Goal: Communication & Community: Connect with others

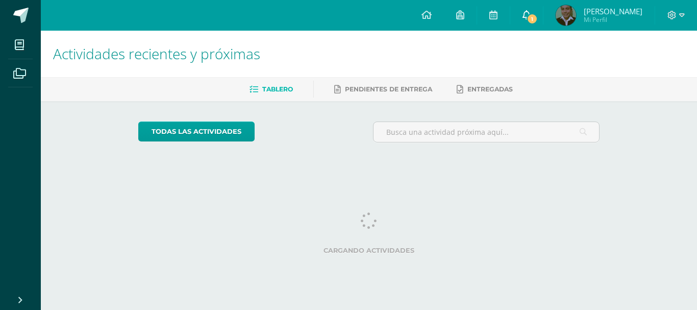
click at [535, 21] on span "1" at bounding box center [531, 18] width 11 height 11
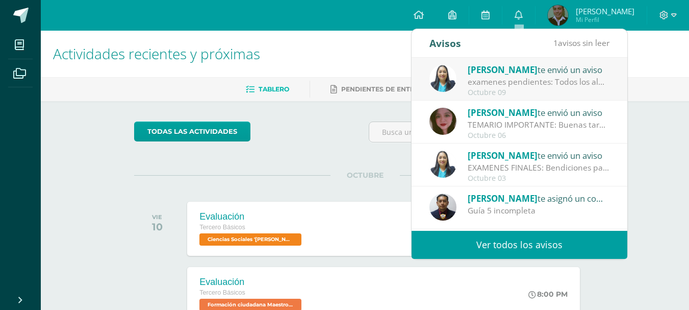
click at [509, 74] on span "[PERSON_NAME]" at bounding box center [503, 70] width 70 height 12
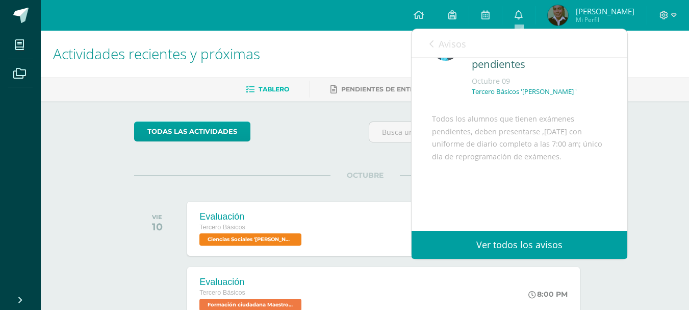
scroll to position [37, 0]
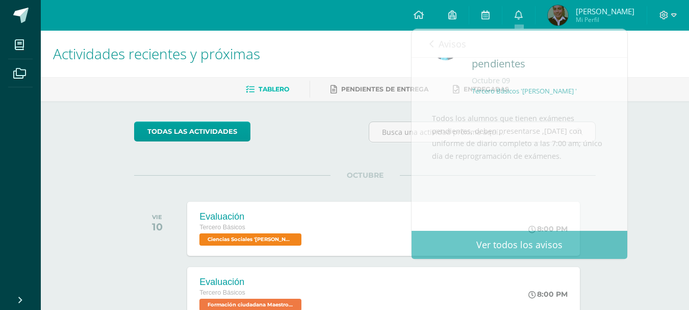
click at [646, 132] on div "Actividades recientes y próximas Tablero Pendientes de entrega Entregadas todas…" at bounding box center [365, 270] width 648 height 479
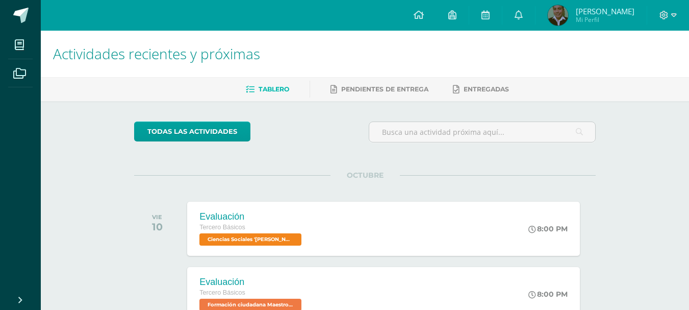
click at [566, 16] on img at bounding box center [558, 15] width 20 height 20
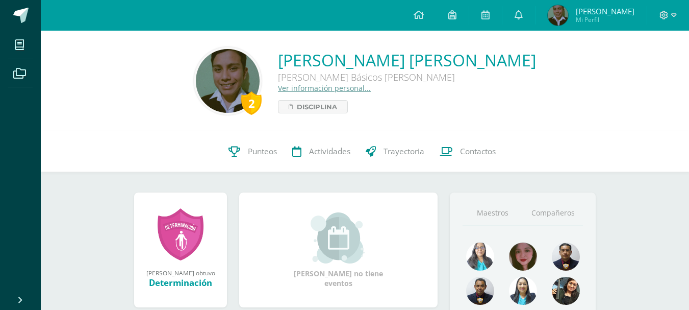
click at [540, 205] on link "Compañeros" at bounding box center [553, 213] width 60 height 26
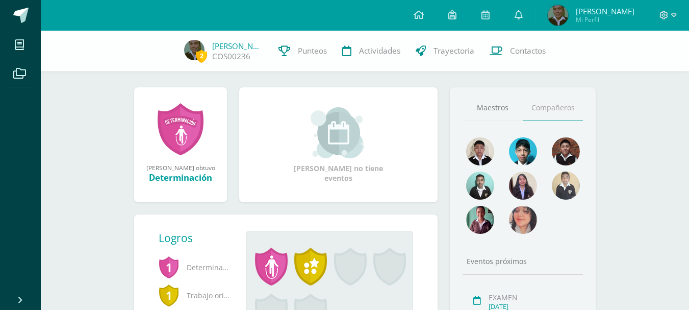
scroll to position [102, 0]
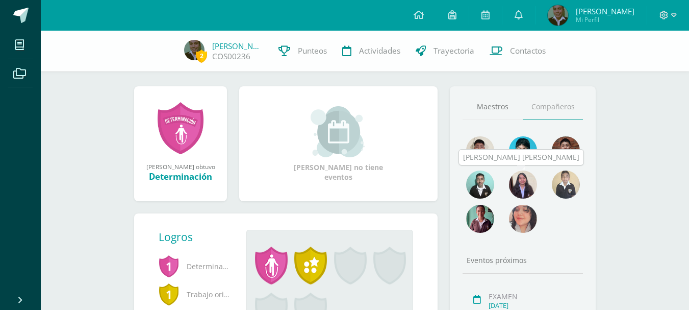
click at [485, 180] on img at bounding box center [480, 184] width 28 height 28
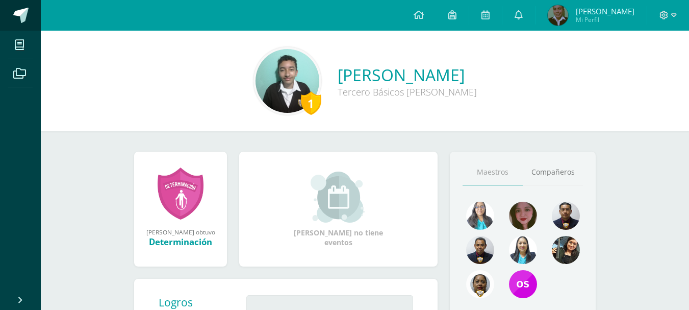
click at [14, 11] on span at bounding box center [20, 15] width 15 height 15
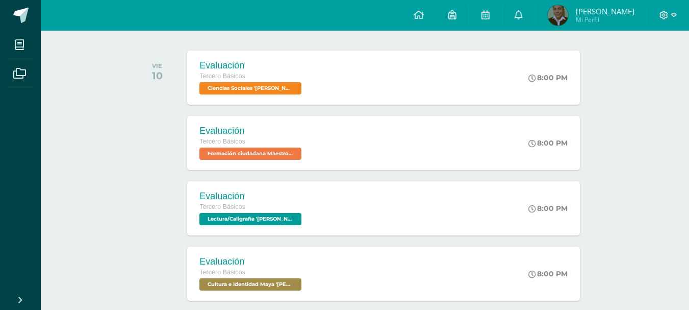
scroll to position [152, 0]
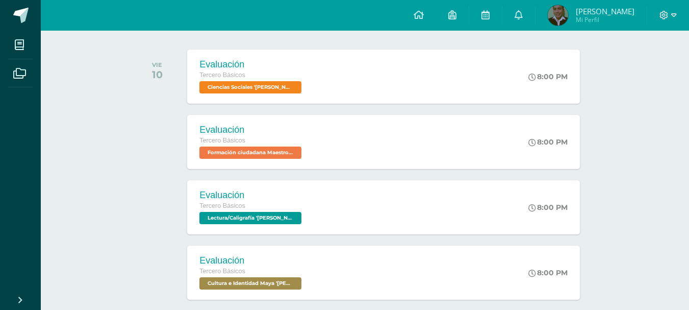
drag, startPoint x: 685, startPoint y: 204, endPoint x: 688, endPoint y: 222, distance: 18.5
click at [688, 222] on div "Actividades recientes y próximas Tablero Pendientes de entrega Entregadas todas…" at bounding box center [365, 118] width 648 height 479
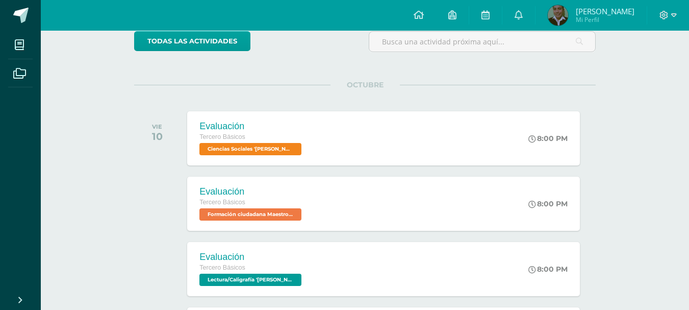
scroll to position [0, 0]
